Goal: Information Seeking & Learning: Learn about a topic

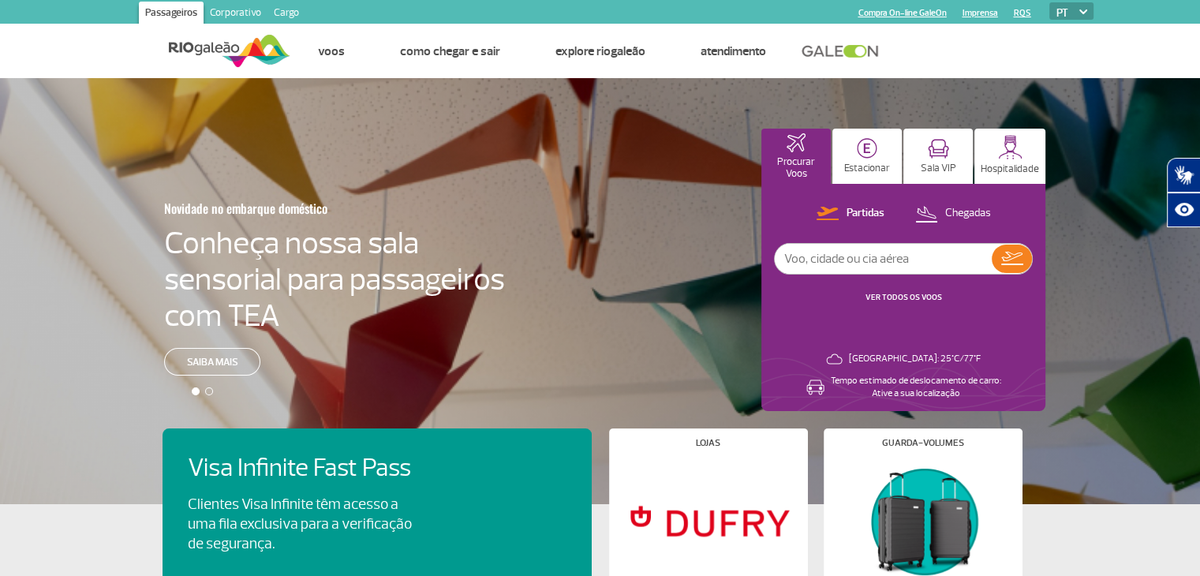
click at [884, 298] on link "VER TODOS OS VOOS" at bounding box center [903, 297] width 77 height 10
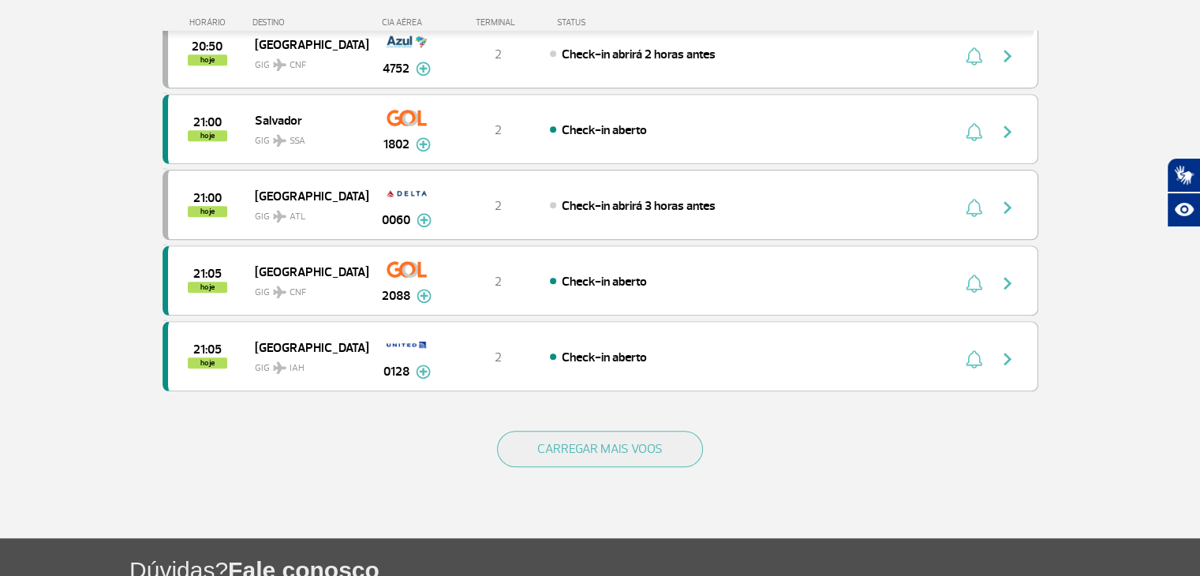
scroll to position [1420, 0]
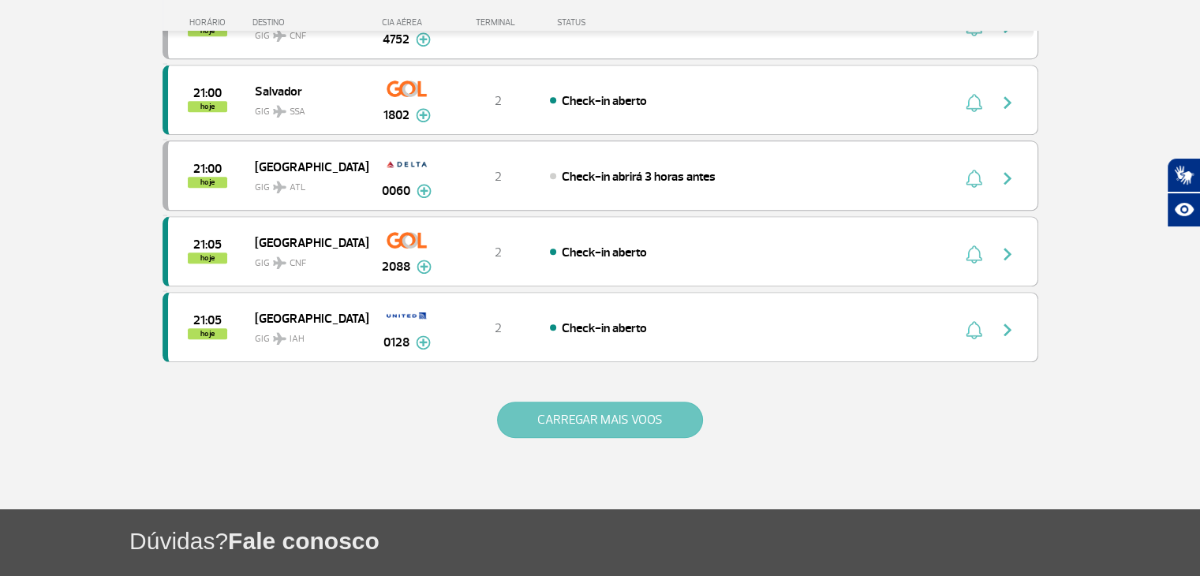
click at [565, 416] on button "CARREGAR MAIS VOOS" at bounding box center [600, 420] width 206 height 36
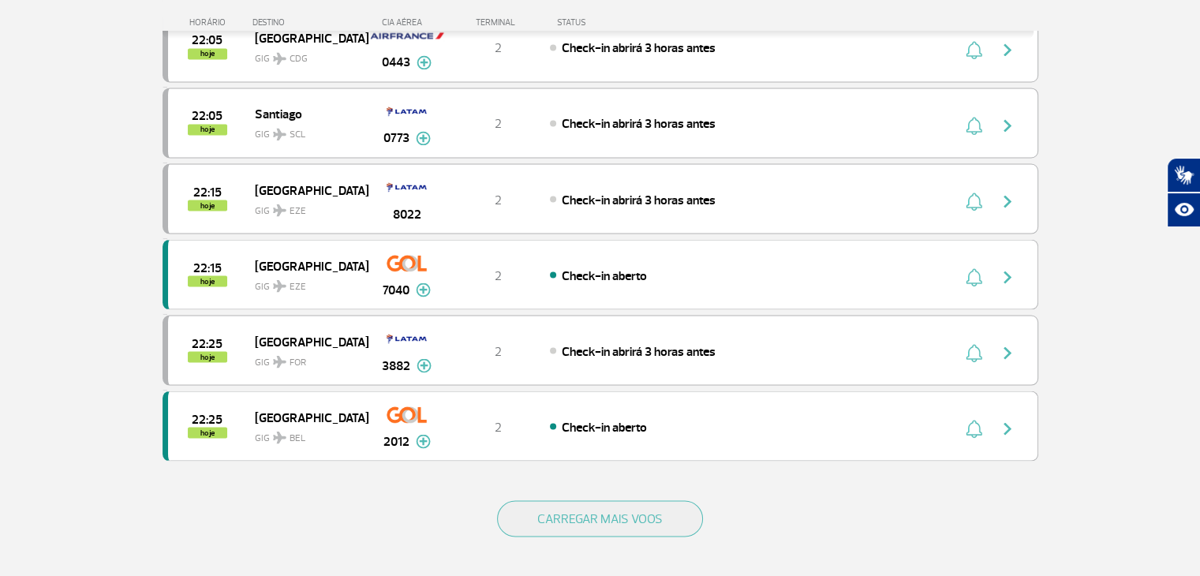
scroll to position [2840, 0]
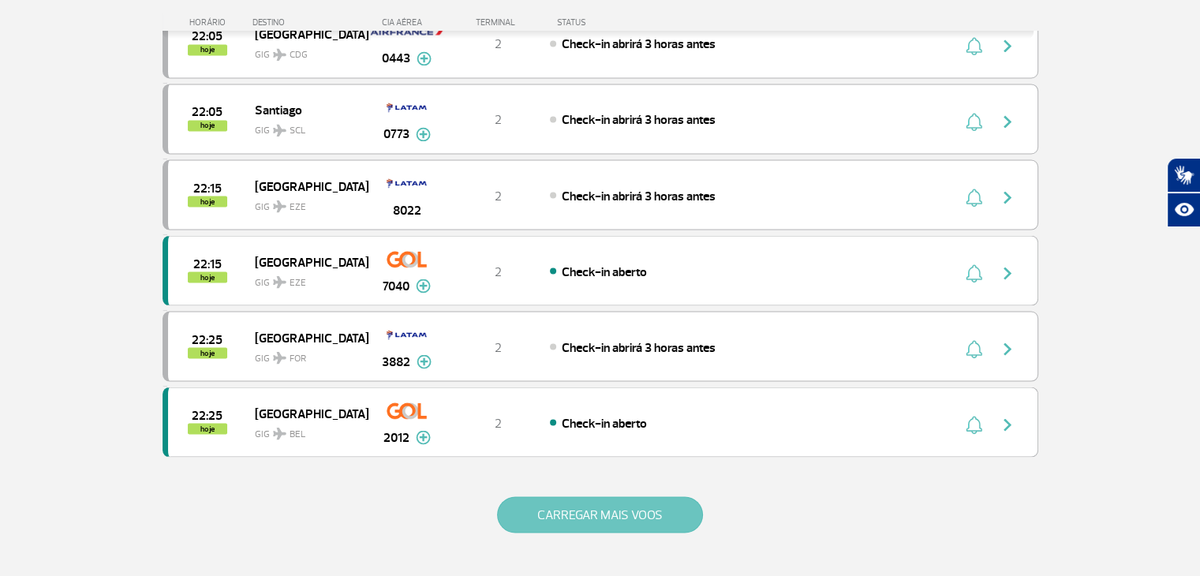
click at [625, 496] on button "CARREGAR MAIS VOOS" at bounding box center [600, 514] width 206 height 36
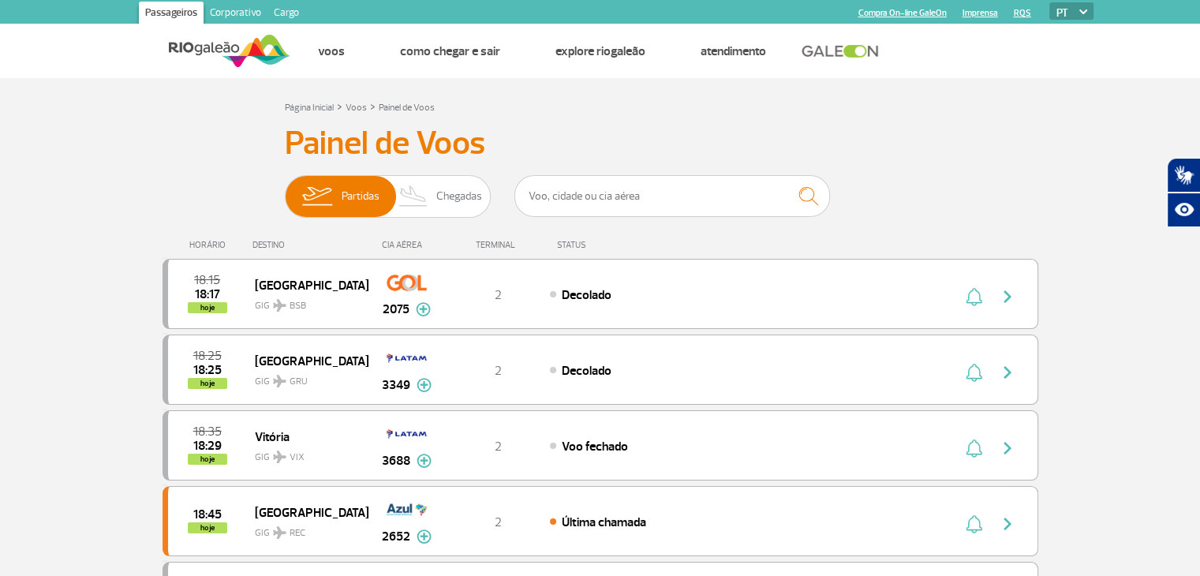
scroll to position [0, 0]
click at [231, 45] on img at bounding box center [229, 51] width 121 height 39
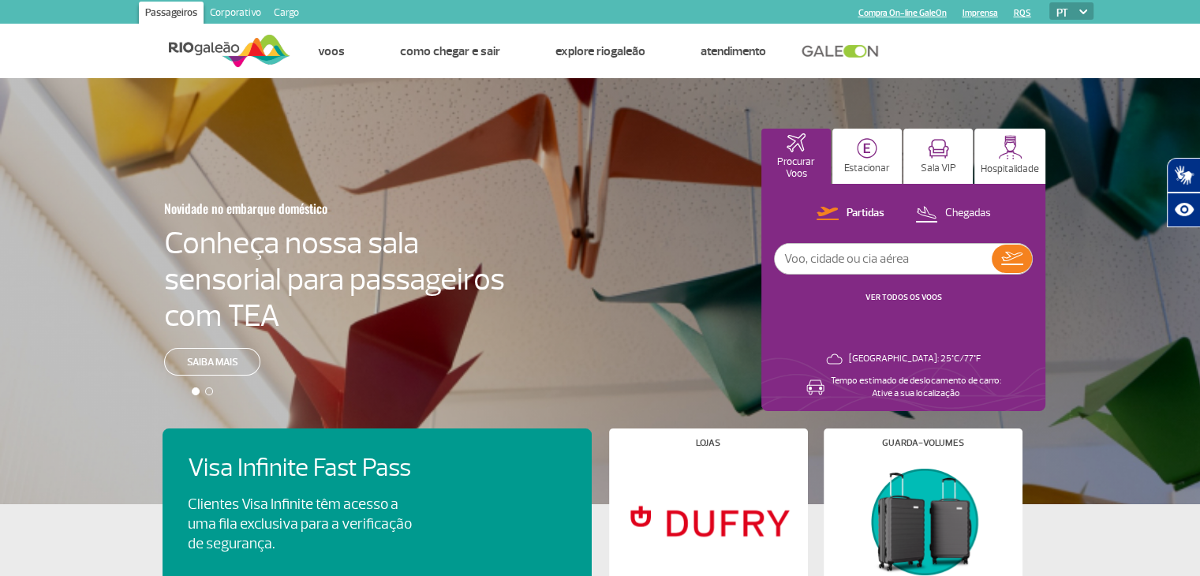
click at [240, 7] on link "Corporativo" at bounding box center [236, 14] width 64 height 25
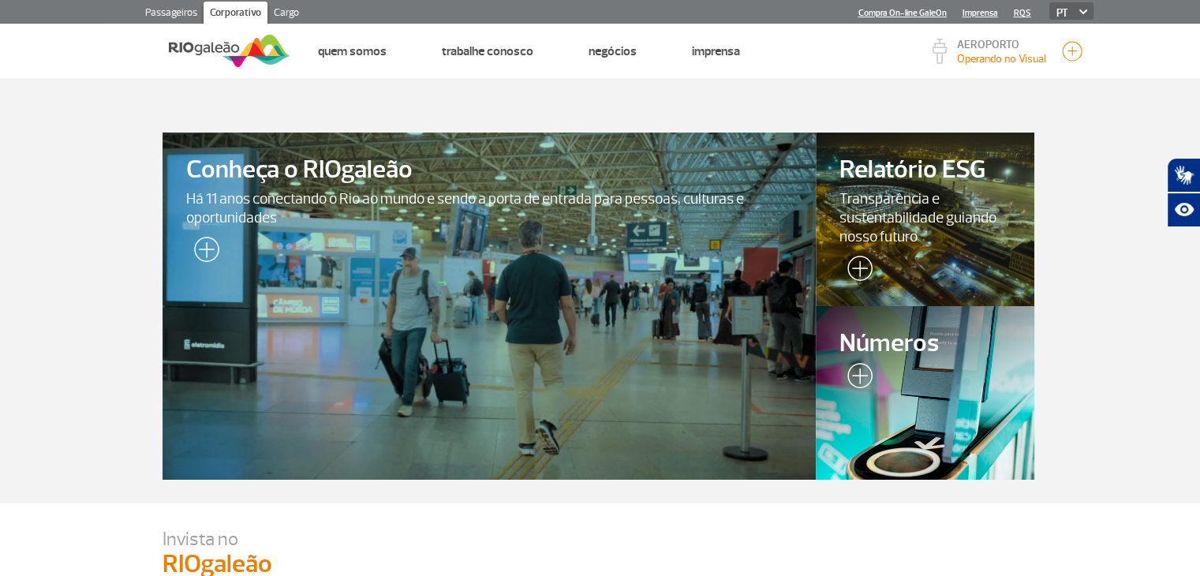
click at [854, 372] on img at bounding box center [855, 379] width 33 height 32
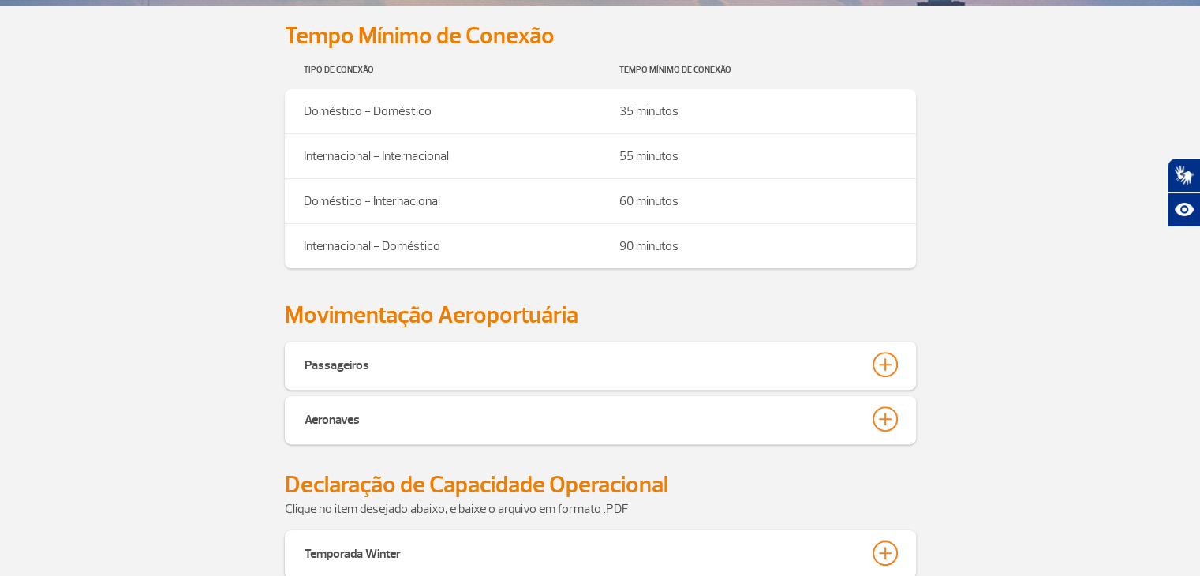
scroll to position [473, 0]
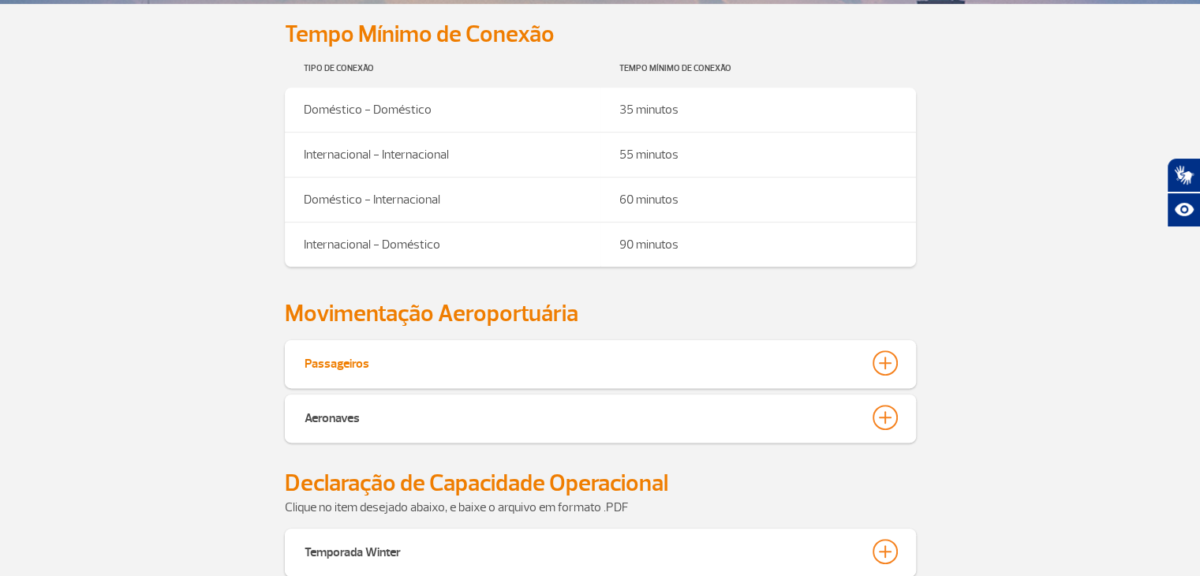
click at [882, 364] on div at bounding box center [885, 362] width 25 height 25
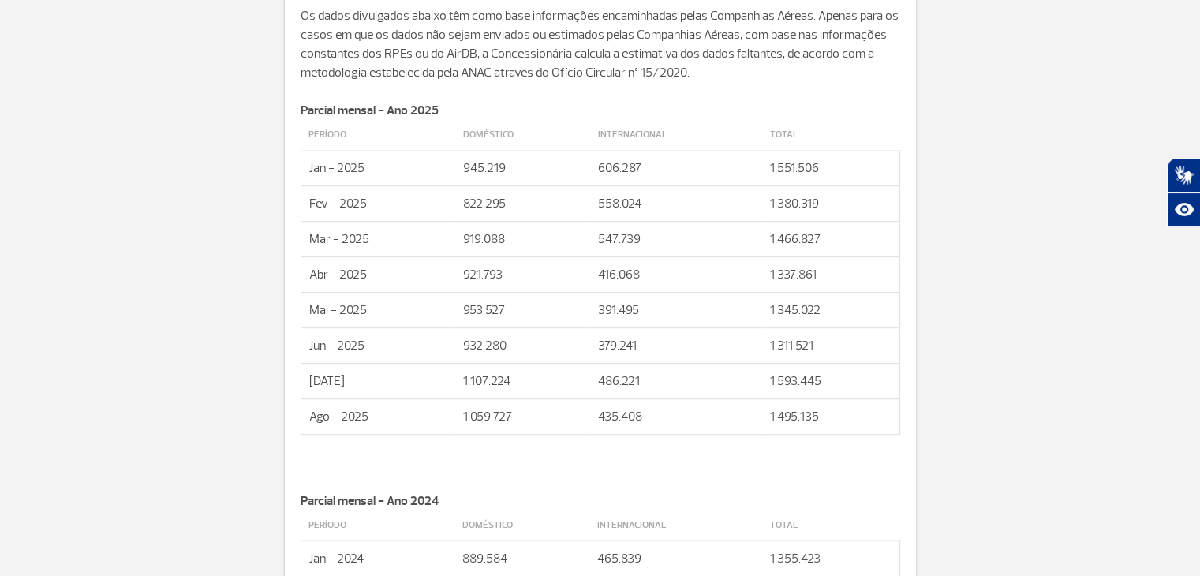
scroll to position [868, 0]
